Goal: Task Accomplishment & Management: Manage account settings

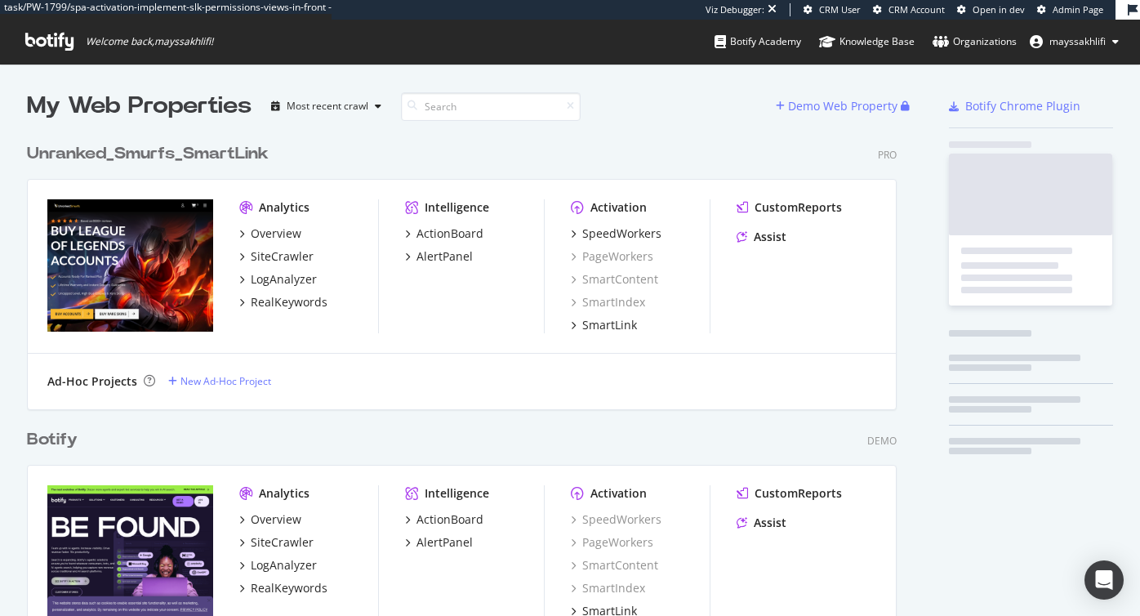
scroll to position [4277, 883]
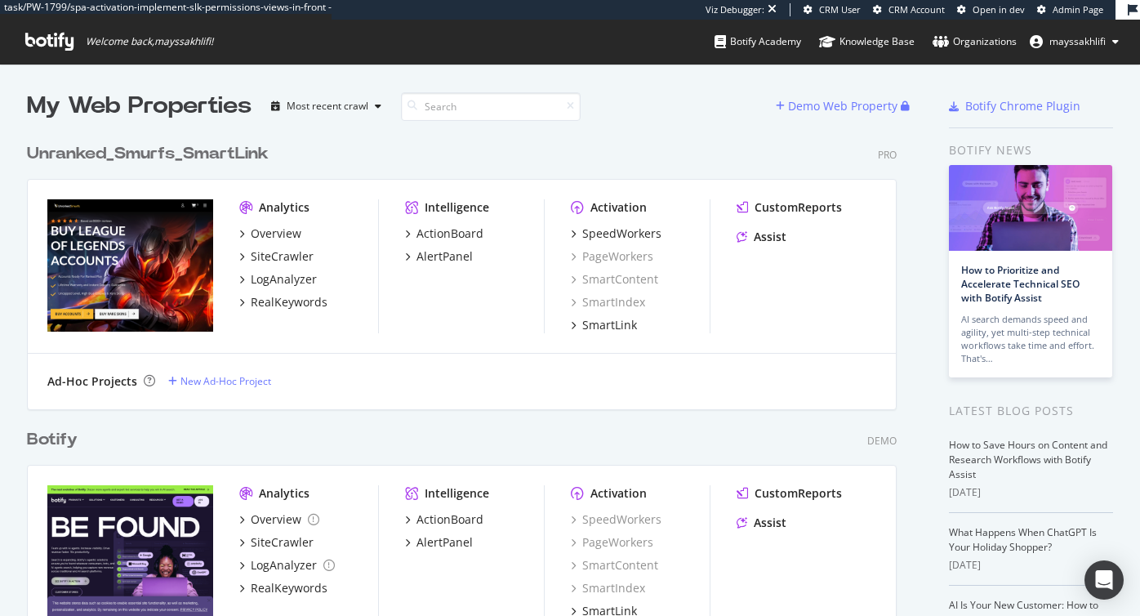
click at [52, 43] on icon at bounding box center [49, 42] width 48 height 18
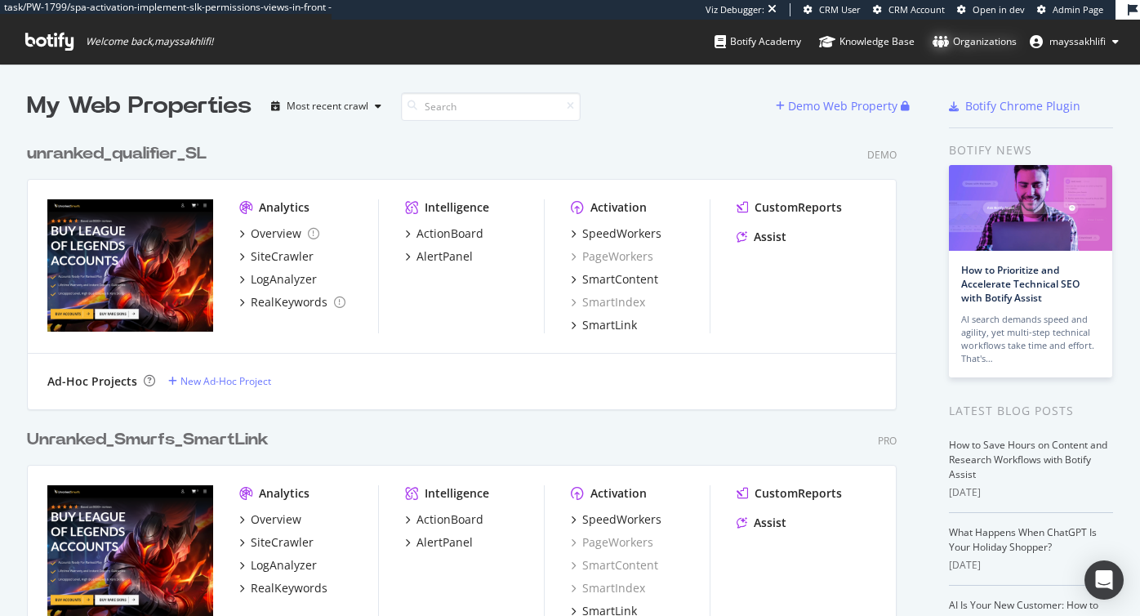
click at [969, 49] on div "Organizations" at bounding box center [975, 41] width 84 height 16
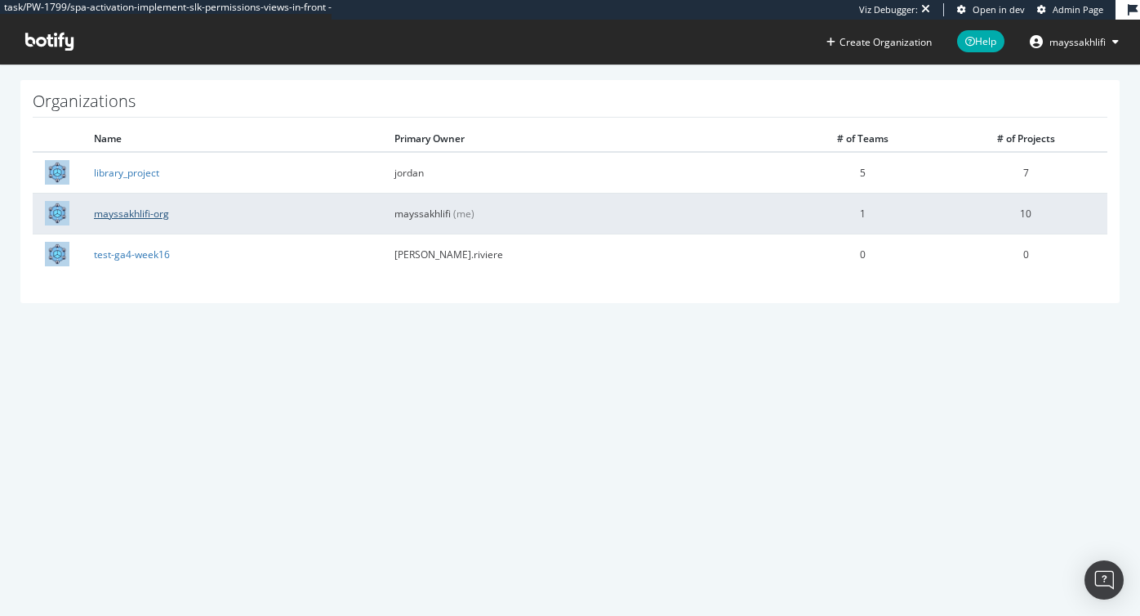
click at [146, 218] on link "mayssakhlifi-org" at bounding box center [131, 214] width 75 height 14
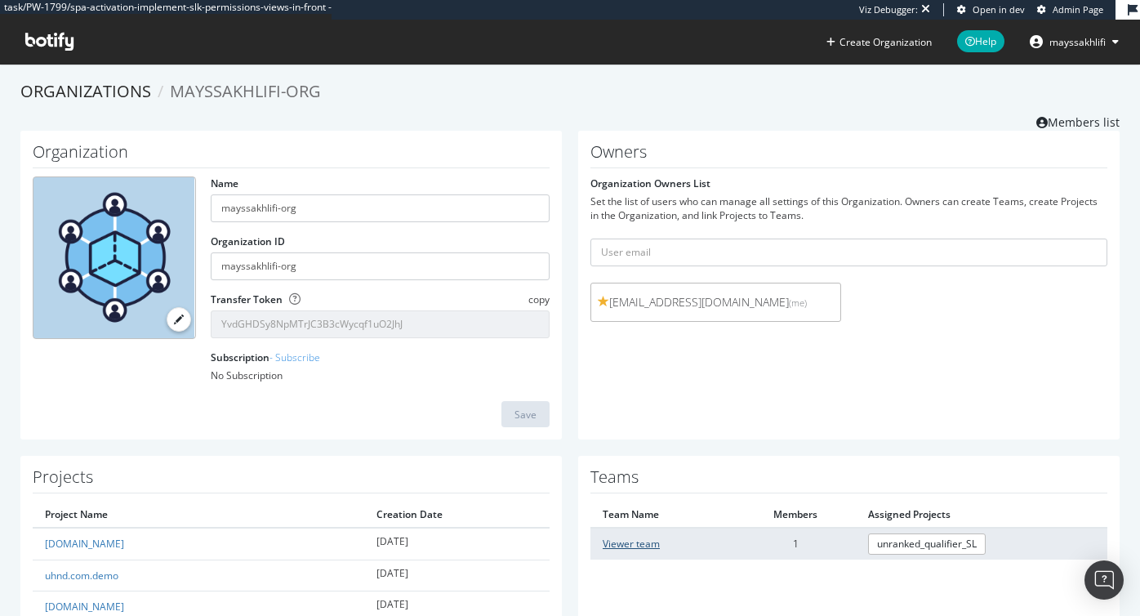
click at [622, 549] on link "Viewer team" at bounding box center [631, 544] width 57 height 14
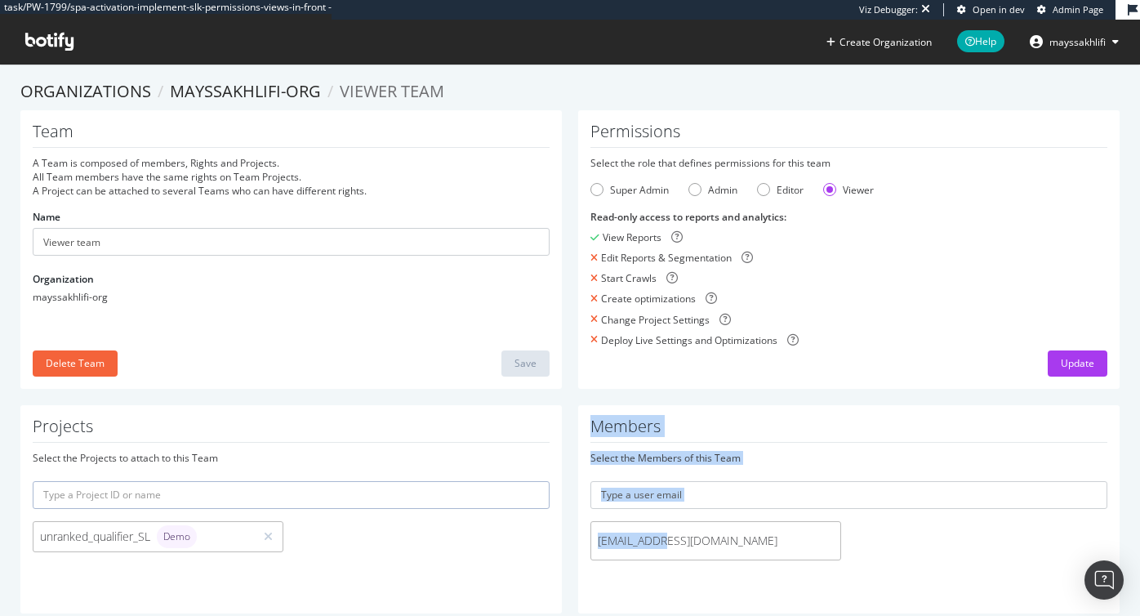
drag, startPoint x: 675, startPoint y: 541, endPoint x: 565, endPoint y: 540, distance: 109.5
click at [565, 540] on div "Projects Select the Projects to attach to this Team unranked_qualifier_SL Demo …" at bounding box center [570, 517] width 1116 height 225
copy div "Members Select the Members of this Team [EMAIL_ADDRESS][DOMAIN_NAME]"
click at [673, 544] on span "[EMAIL_ADDRESS][DOMAIN_NAME]" at bounding box center [716, 541] width 236 height 16
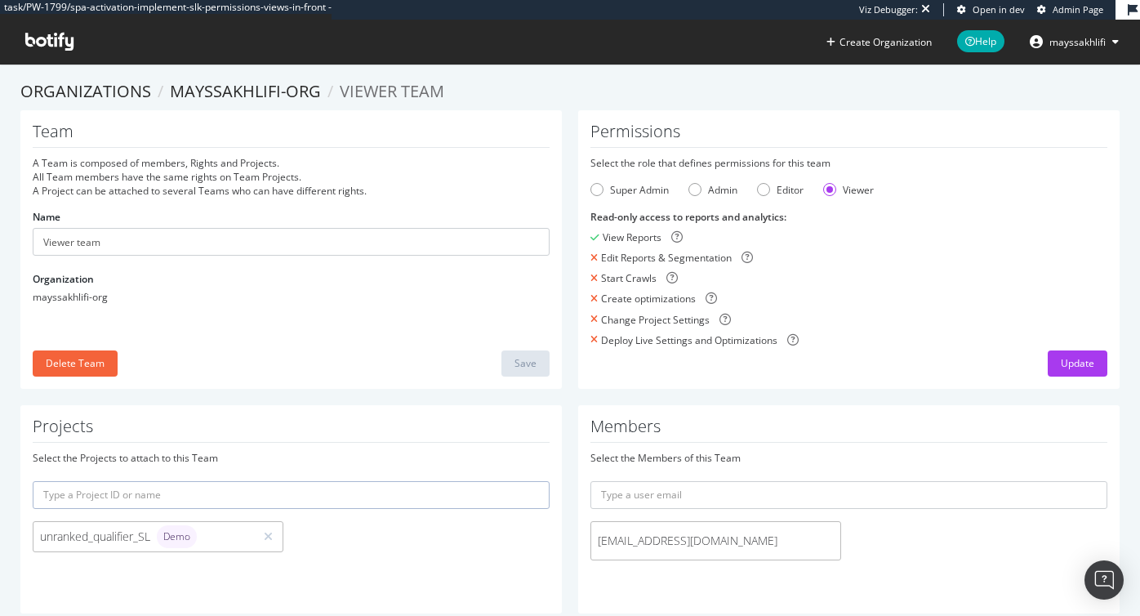
click at [654, 542] on span "[EMAIL_ADDRESS][DOMAIN_NAME]" at bounding box center [716, 541] width 236 height 16
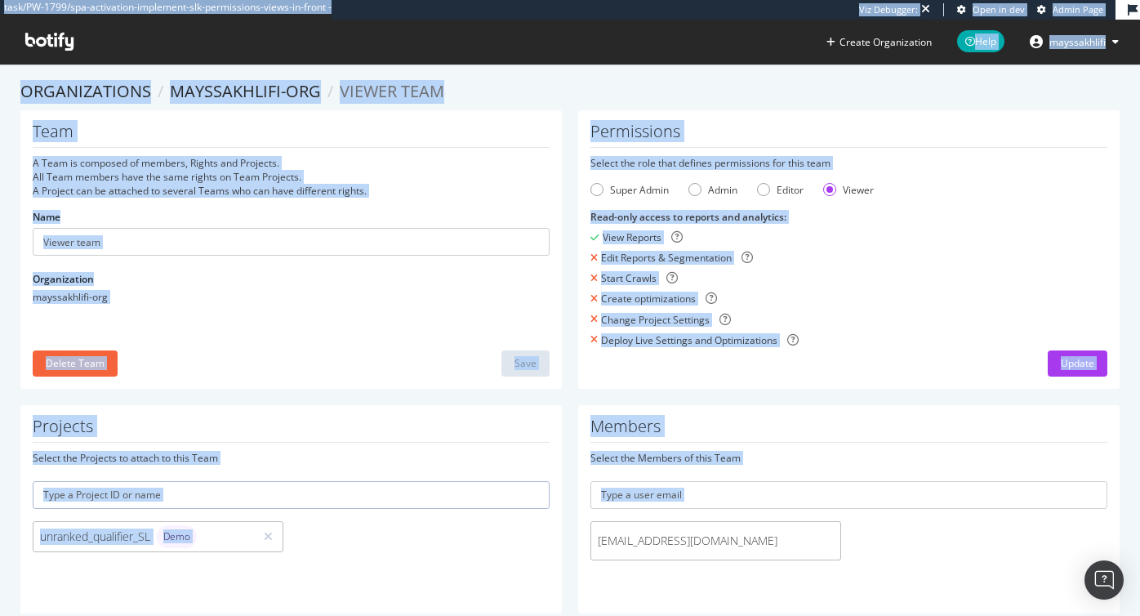
click at [654, 542] on span "qa@test.com" at bounding box center [716, 541] width 236 height 16
copy div "task/PW-1799/spa-activation-implement-slk-permissions-views-in-front - Viz Debu…"
click at [1089, 40] on span "mayssakhlifi" at bounding box center [1078, 42] width 56 height 14
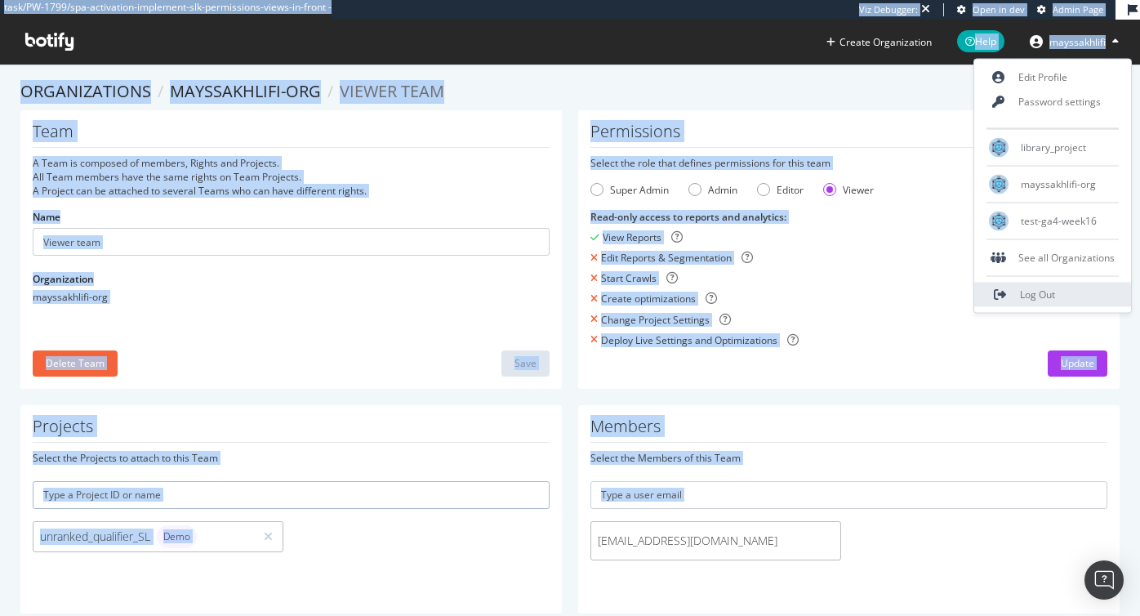
click at [1015, 291] on link "Log Out" at bounding box center [1053, 295] width 157 height 25
